Goal: Task Accomplishment & Management: Manage account settings

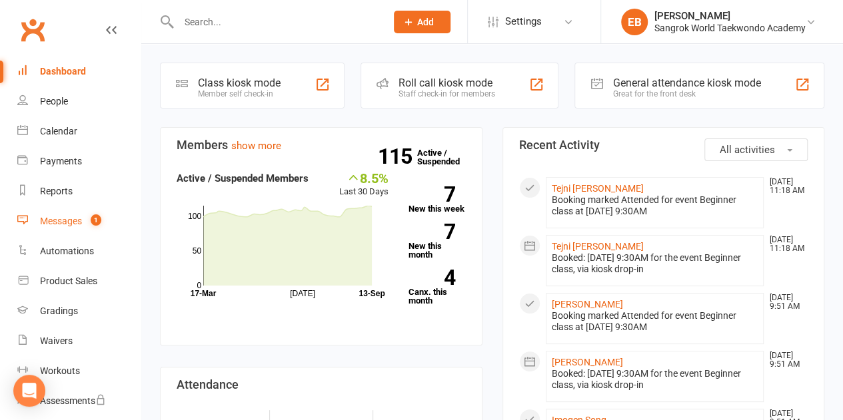
click at [81, 215] on link "Messages 1" at bounding box center [78, 222] width 123 height 30
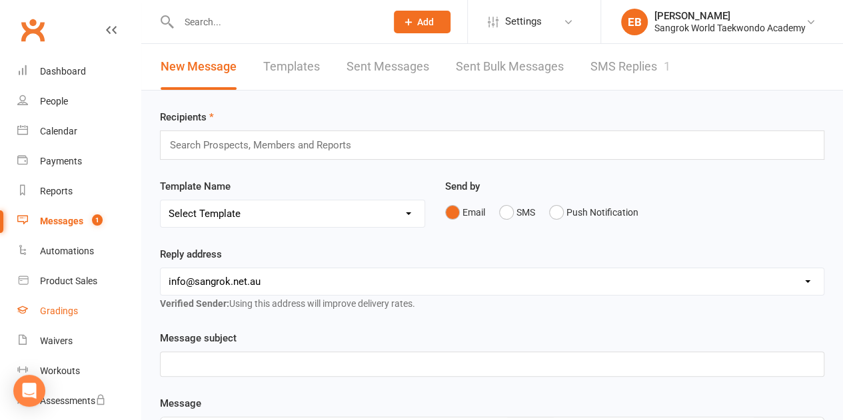
click at [71, 310] on div "Gradings" at bounding box center [59, 311] width 38 height 11
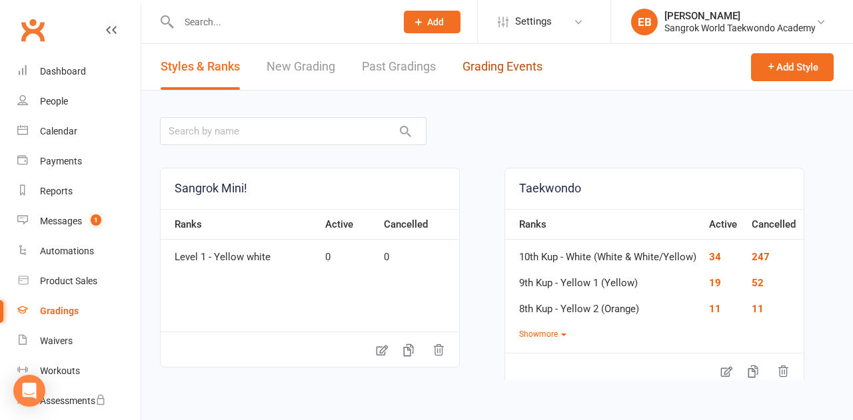
click at [480, 67] on link "Grading Events" at bounding box center [502, 67] width 80 height 46
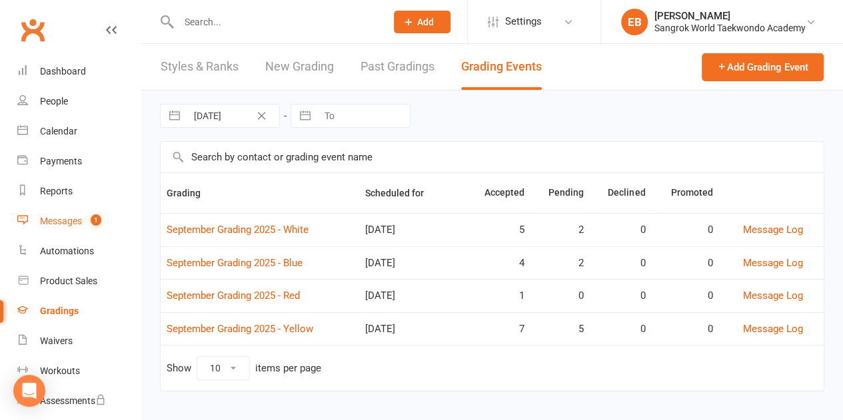
click at [66, 218] on div "Messages" at bounding box center [61, 221] width 42 height 11
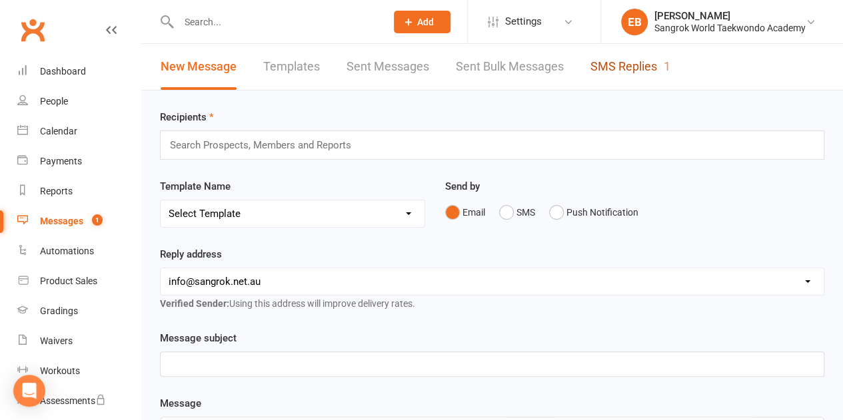
click at [606, 65] on link "SMS Replies 1" at bounding box center [630, 67] width 80 height 46
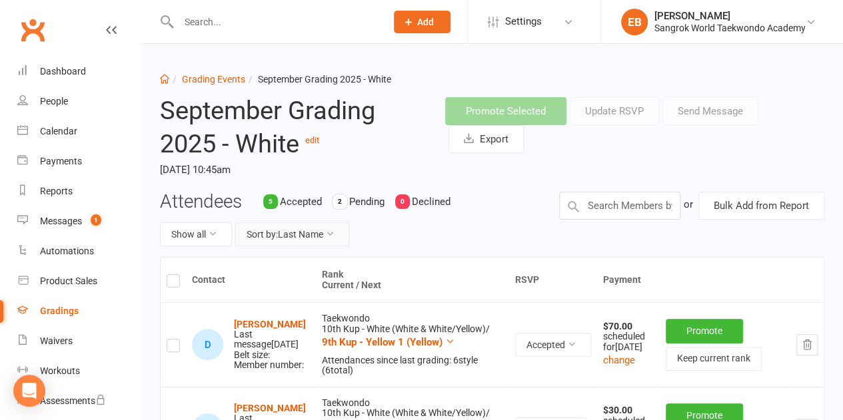
click at [341, 229] on button "Sort by: Last Name" at bounding box center [292, 235] width 114 height 24
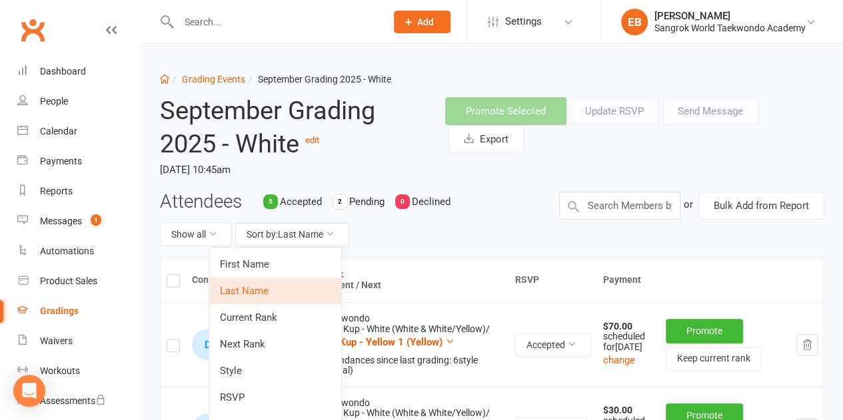
click at [298, 394] on link "RSVP" at bounding box center [275, 397] width 132 height 27
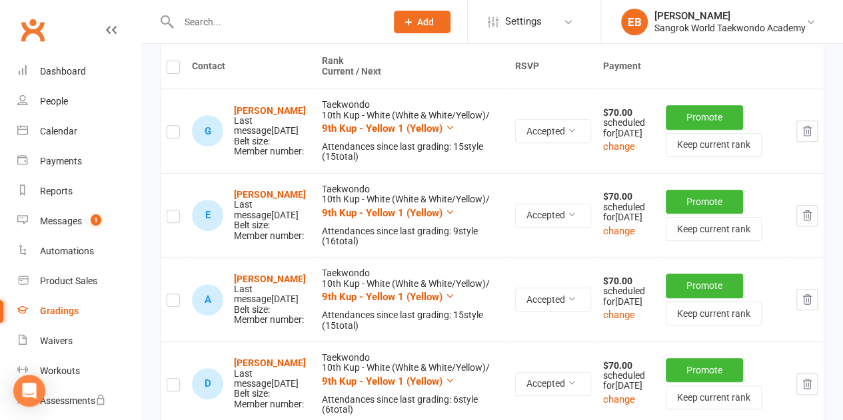
scroll to position [204, 0]
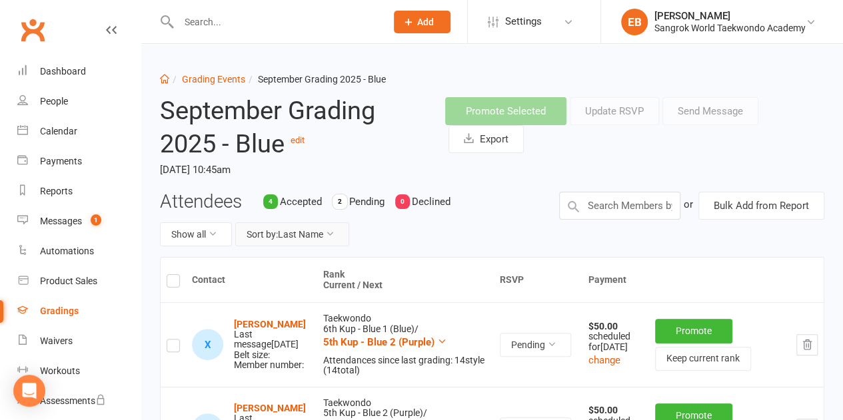
click at [337, 236] on button "Sort by: Last Name" at bounding box center [292, 235] width 114 height 24
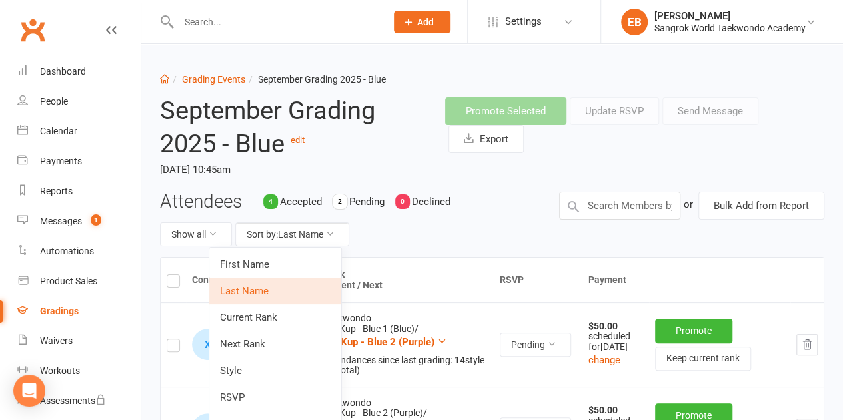
click at [305, 390] on link "RSVP" at bounding box center [275, 397] width 132 height 27
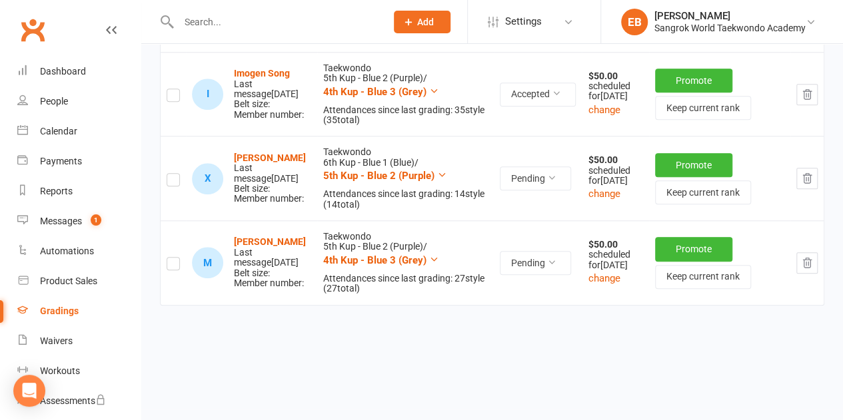
scroll to position [510, 0]
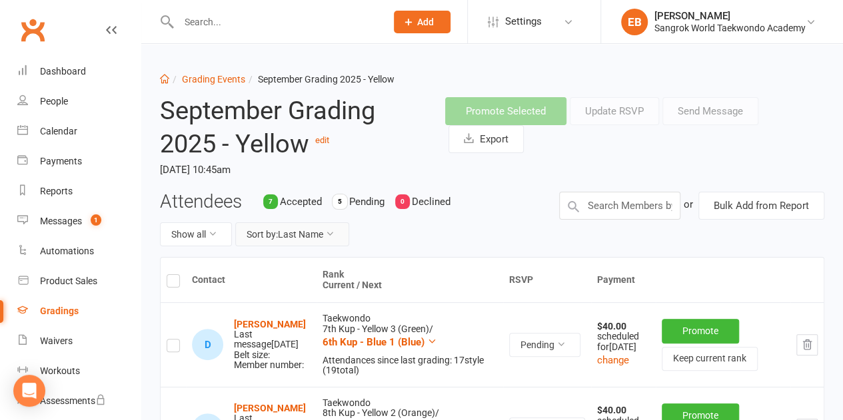
click at [339, 233] on button "Sort by: Last Name" at bounding box center [292, 235] width 114 height 24
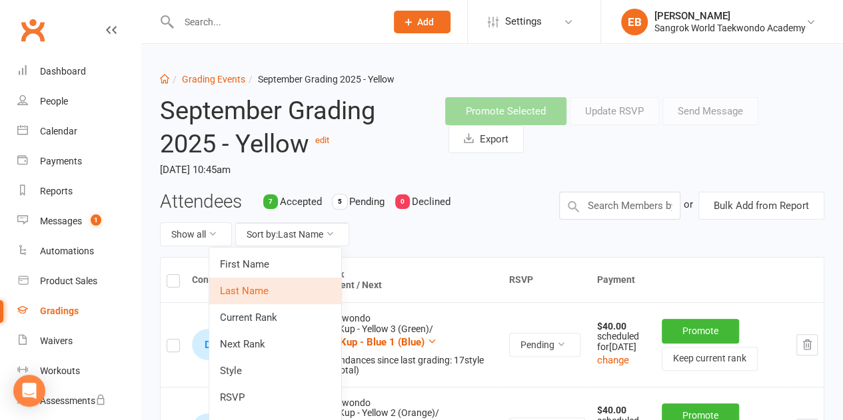
click at [309, 396] on link "RSVP" at bounding box center [275, 397] width 132 height 27
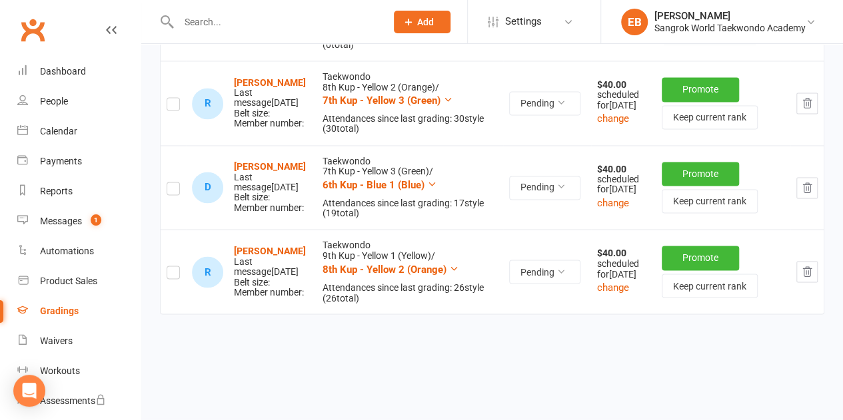
scroll to position [1033, 0]
